Goal: Task Accomplishment & Management: Manage account settings

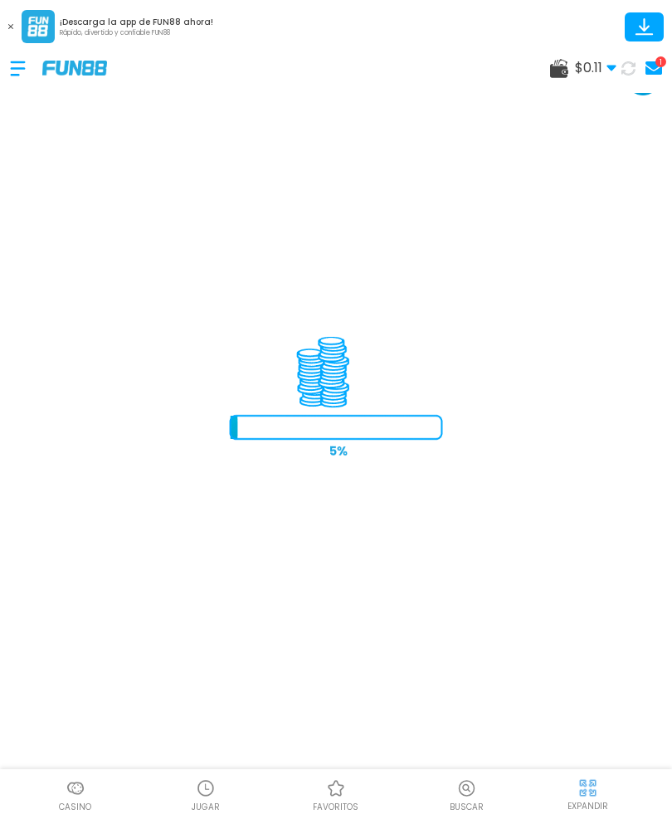
click at [647, 61] on icon at bounding box center [654, 67] width 17 height 13
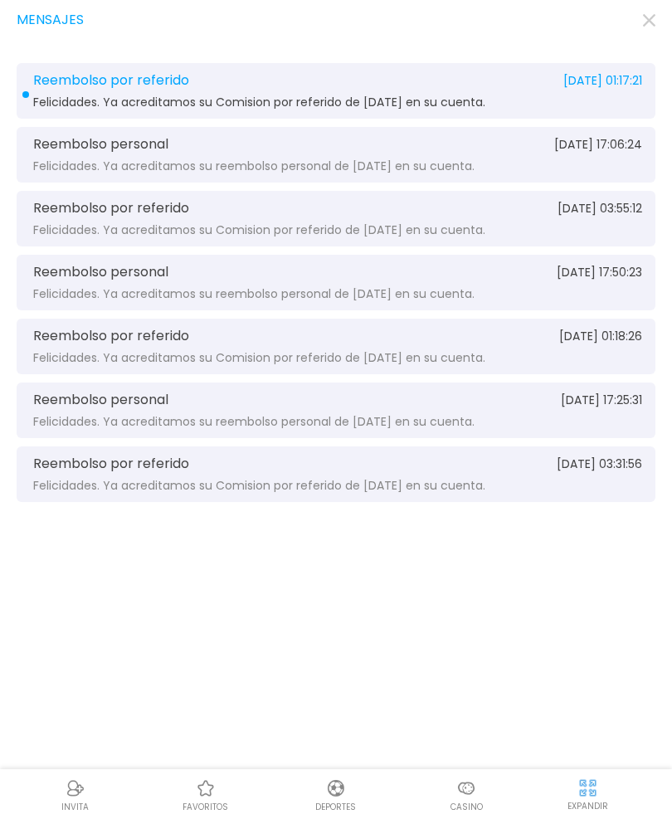
click at [90, 88] on div "Reembolso por referido [DATE] 01:17:21 Felicidades. Ya acreditamos su Comision …" at bounding box center [336, 91] width 639 height 56
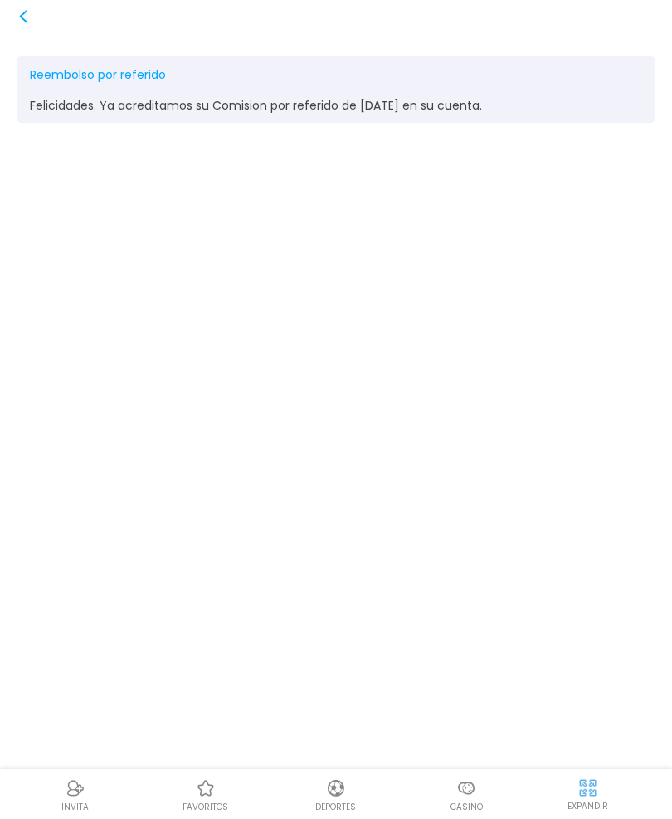
click at [28, 21] on icon at bounding box center [23, 16] width 13 height 13
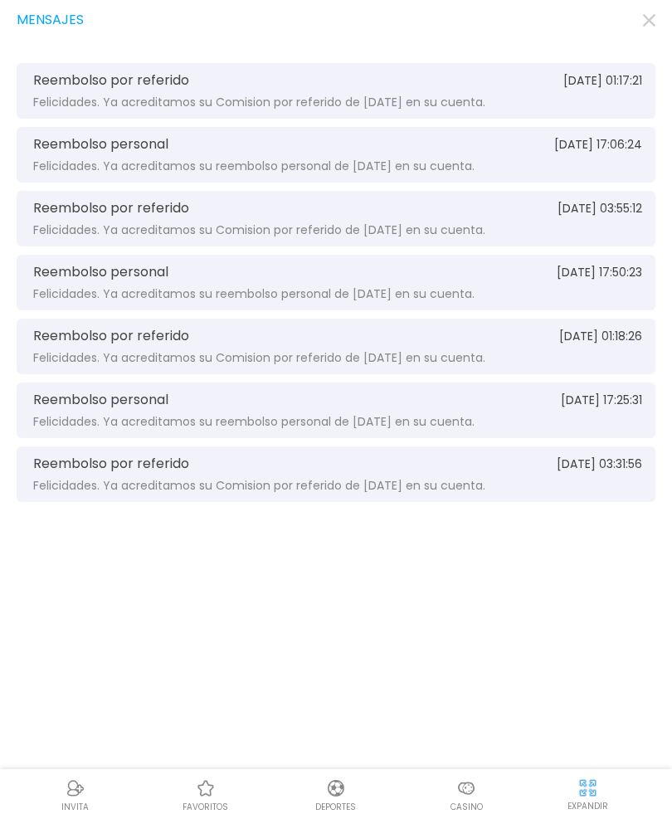
click at [639, 26] on div "Mensajes" at bounding box center [336, 20] width 639 height 20
click at [654, 17] on icon "button" at bounding box center [649, 20] width 12 height 12
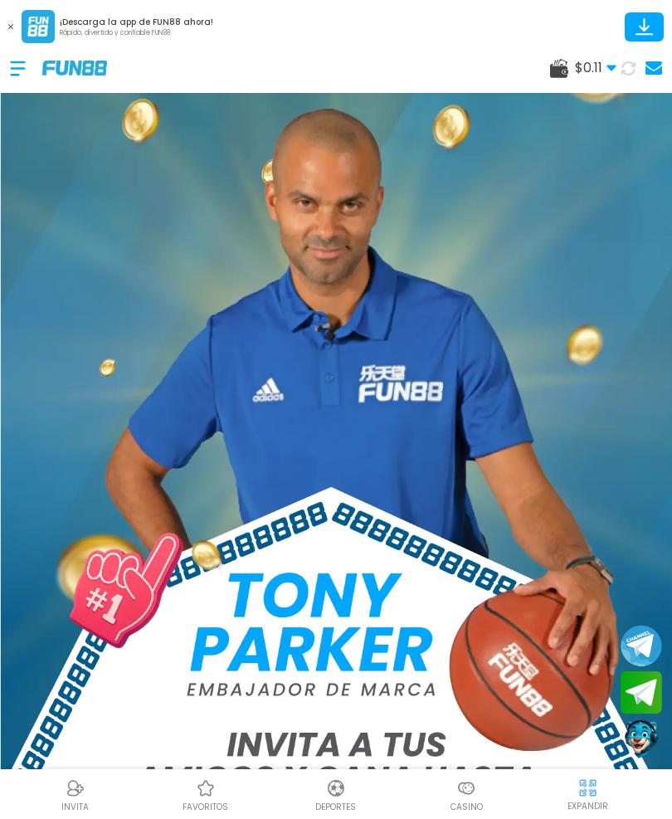
click at [3, 21] on button at bounding box center [11, 27] width 22 height 22
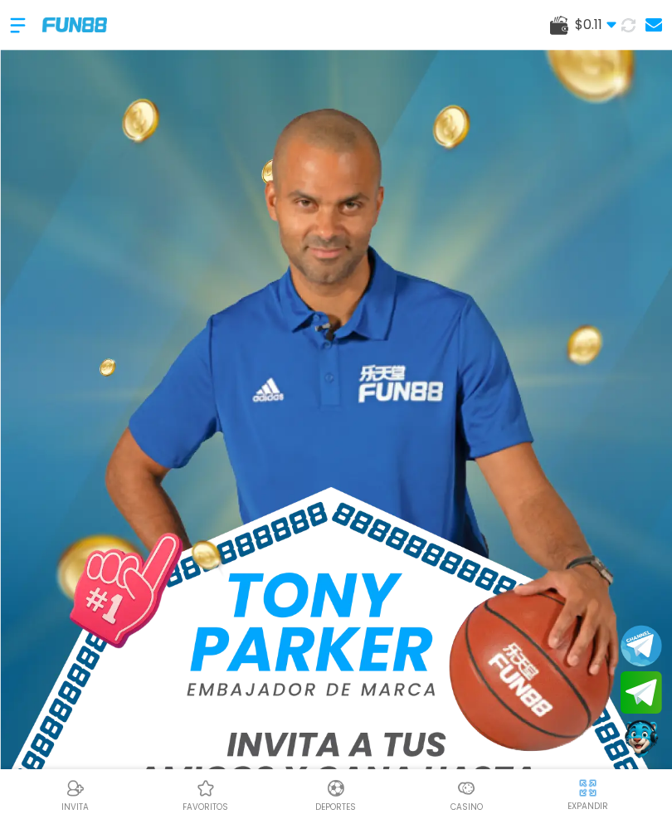
click at [23, 27] on div at bounding box center [26, 25] width 32 height 49
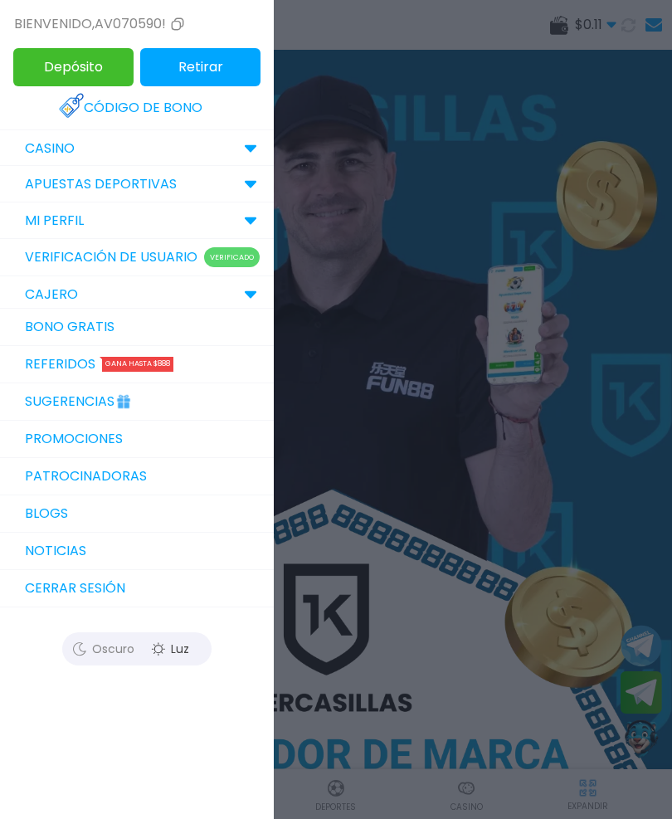
click at [47, 359] on link "Referidos Gana hasta $888" at bounding box center [137, 364] width 274 height 37
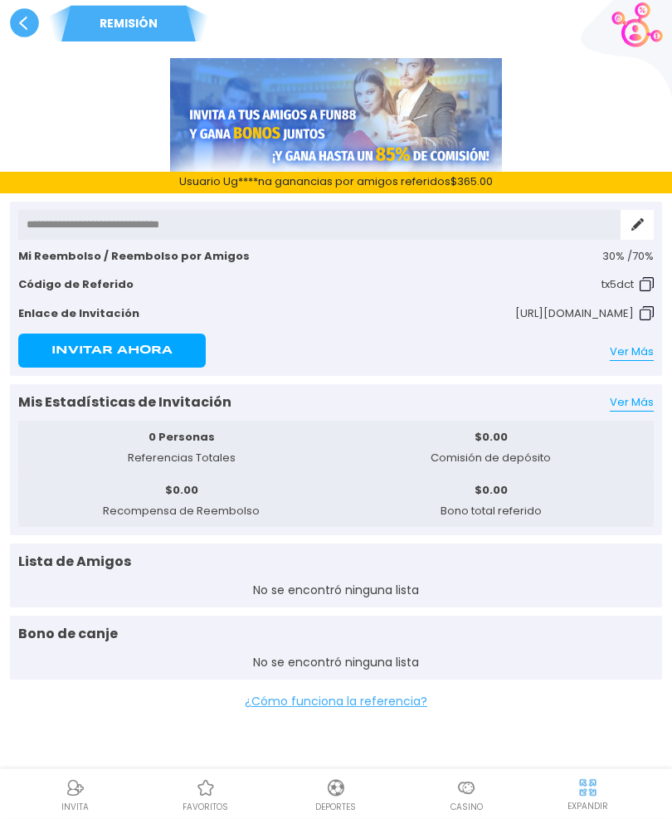
scroll to position [4, 0]
click at [17, 32] on use at bounding box center [24, 22] width 29 height 29
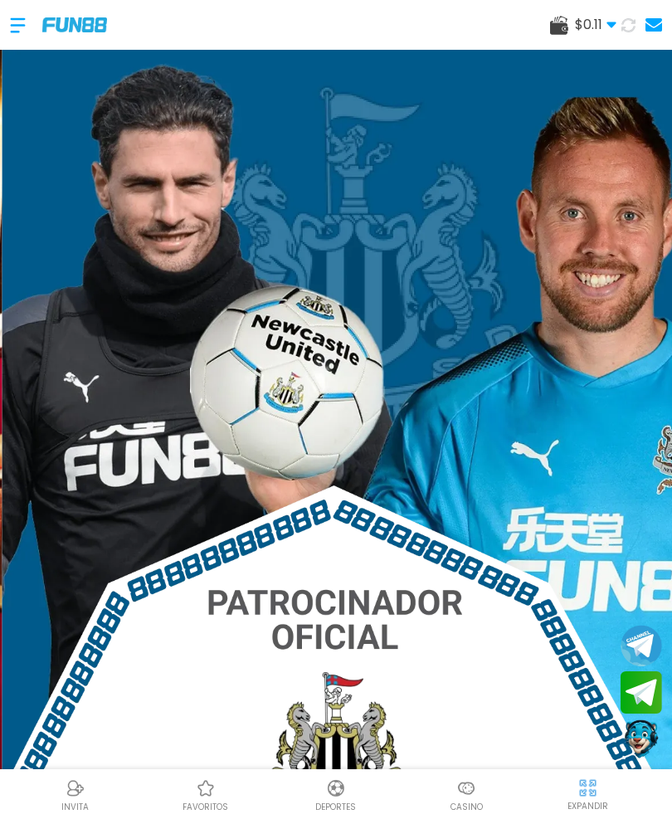
click at [30, 103] on img at bounding box center [338, 512] width 672 height 932
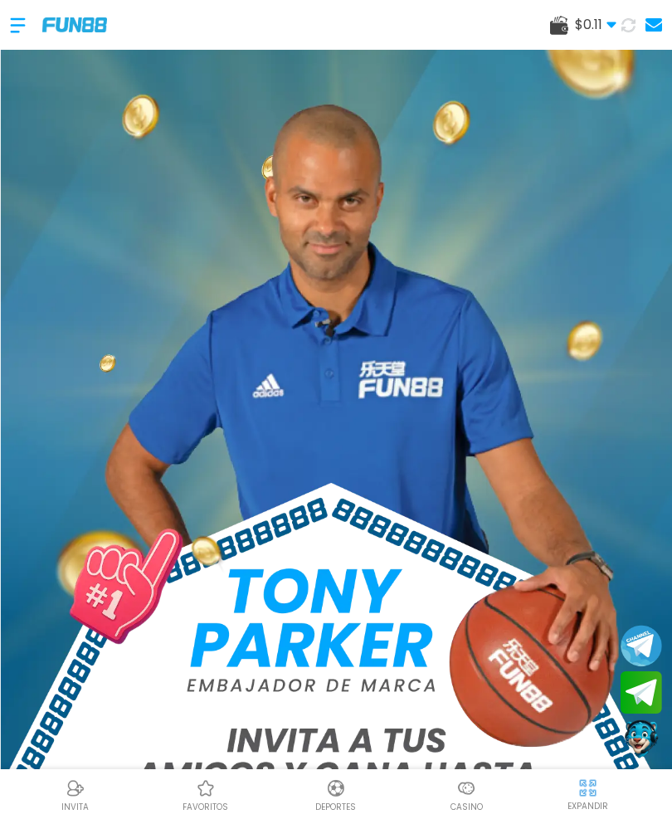
click at [2, 274] on img at bounding box center [336, 511] width 672 height 931
